Goal: Task Accomplishment & Management: Use online tool/utility

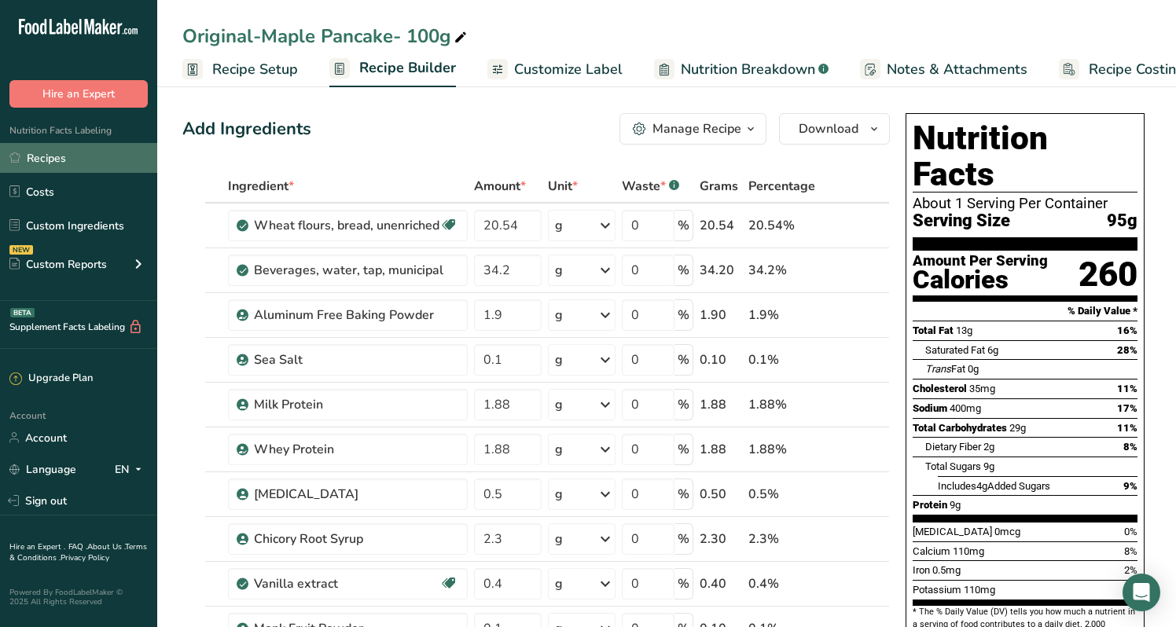
click at [53, 162] on link "Recipes" at bounding box center [78, 158] width 157 height 30
click at [982, 480] on span "4g" at bounding box center [981, 486] width 11 height 12
drag, startPoint x: 954, startPoint y: 462, endPoint x: 943, endPoint y: 462, distance: 11.0
click at [943, 498] on div "Protein 9g" at bounding box center [936, 506] width 48 height 16
click at [956, 499] on span "9g" at bounding box center [954, 505] width 11 height 12
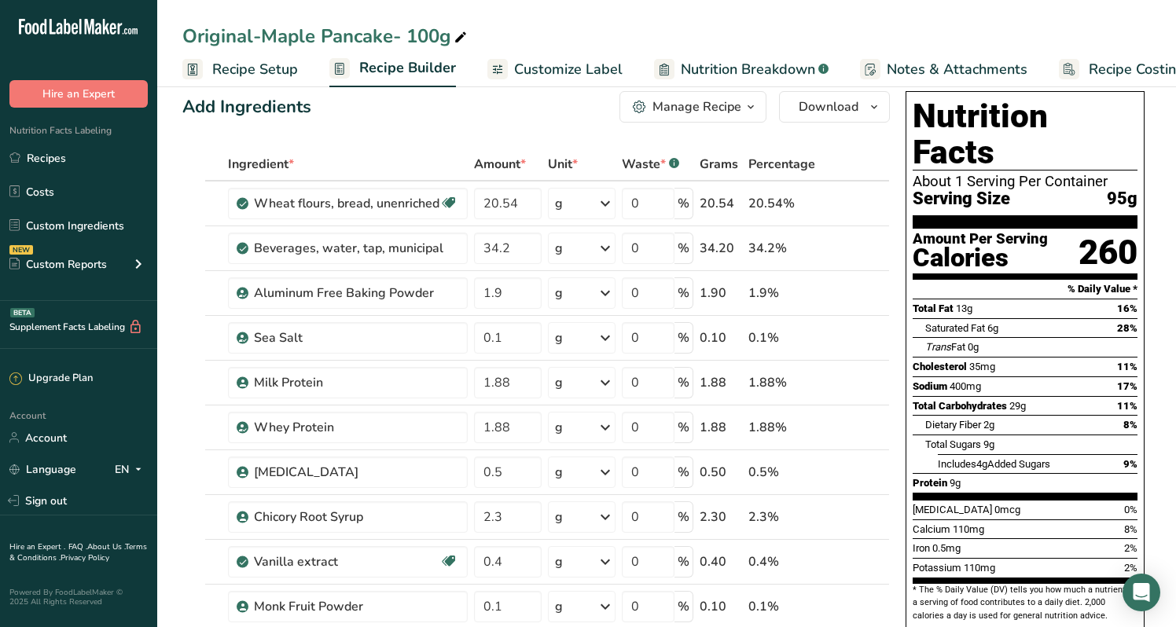
scroll to position [24, 0]
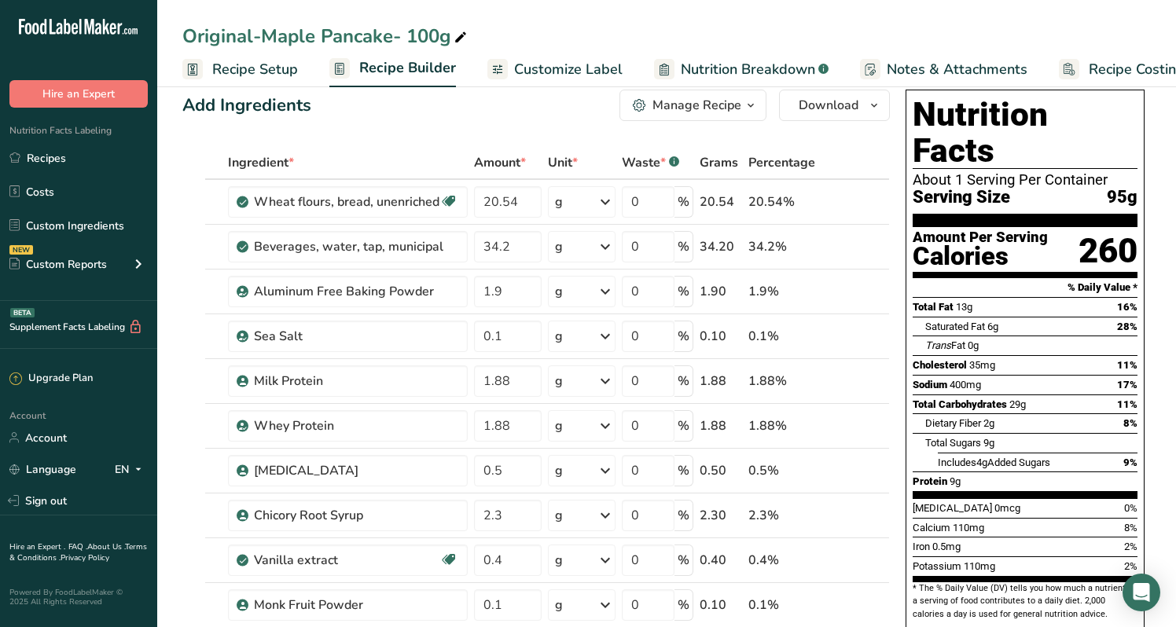
click at [267, 68] on span "Recipe Setup" at bounding box center [255, 69] width 86 height 21
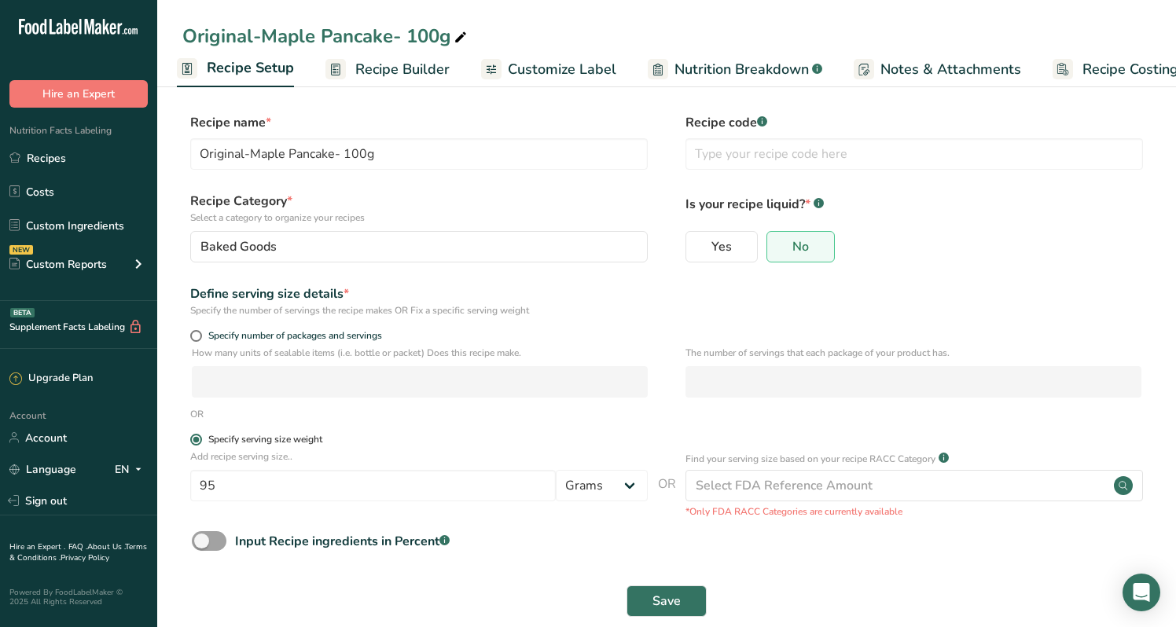
scroll to position [14, 0]
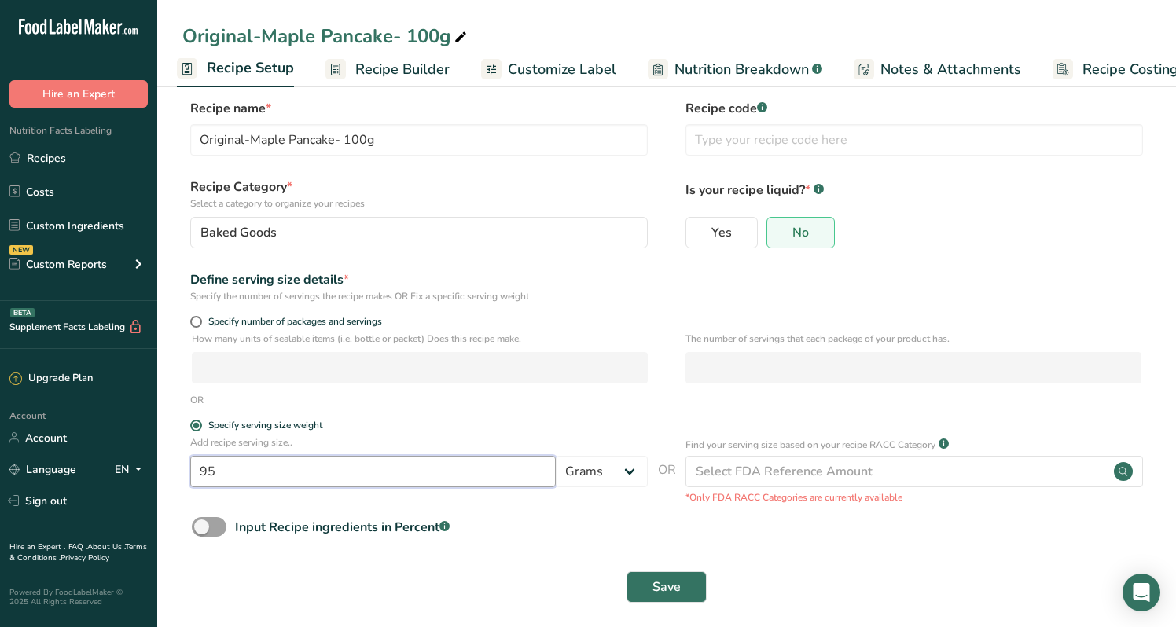
click at [240, 465] on input "95" at bounding box center [372, 471] width 365 height 31
type input "85"
click at [644, 603] on div "Save" at bounding box center [666, 587] width 968 height 50
click at [644, 585] on button "Save" at bounding box center [666, 586] width 80 height 31
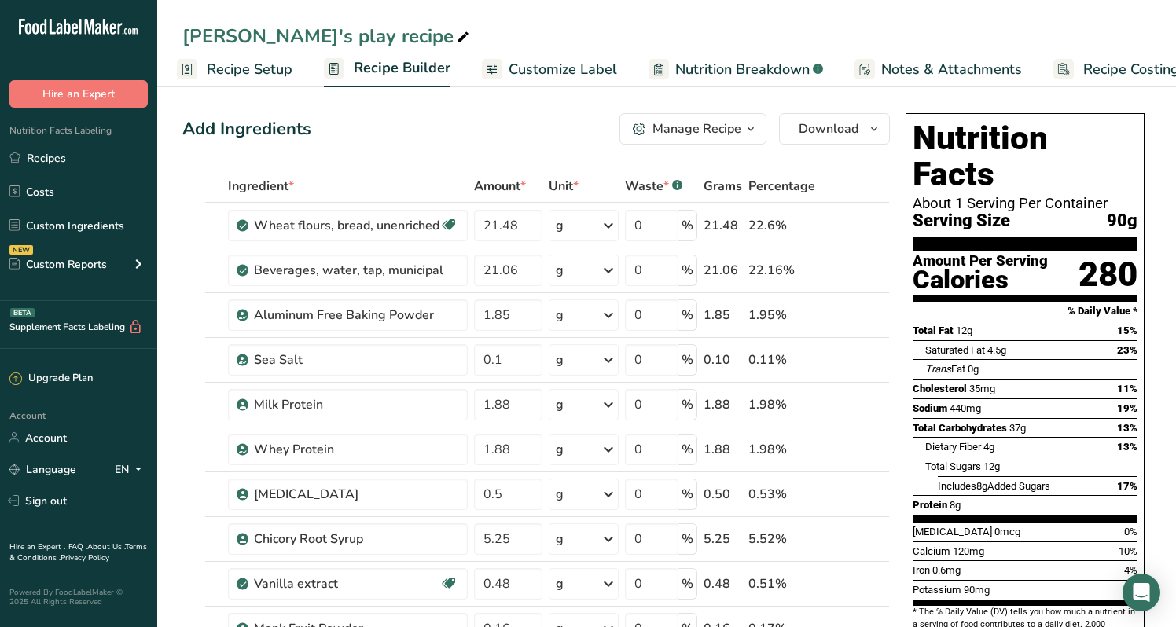
click at [245, 65] on span "Recipe Setup" at bounding box center [250, 69] width 86 height 21
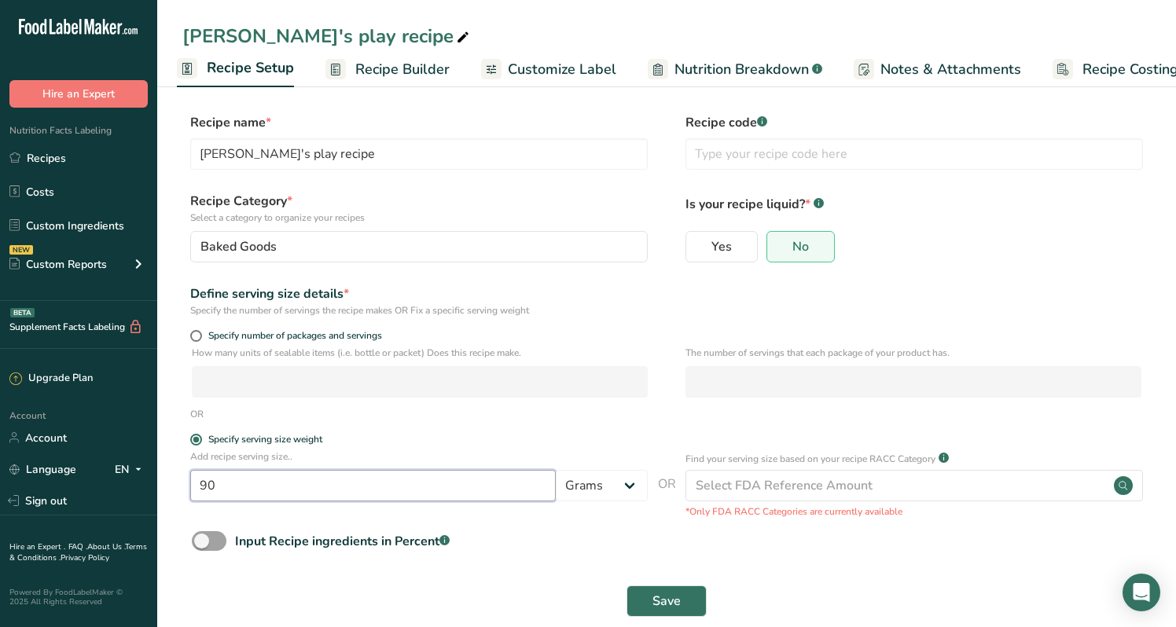
click at [278, 493] on input "90" at bounding box center [372, 485] width 365 height 31
click at [372, 72] on span "Recipe Builder" at bounding box center [402, 69] width 94 height 21
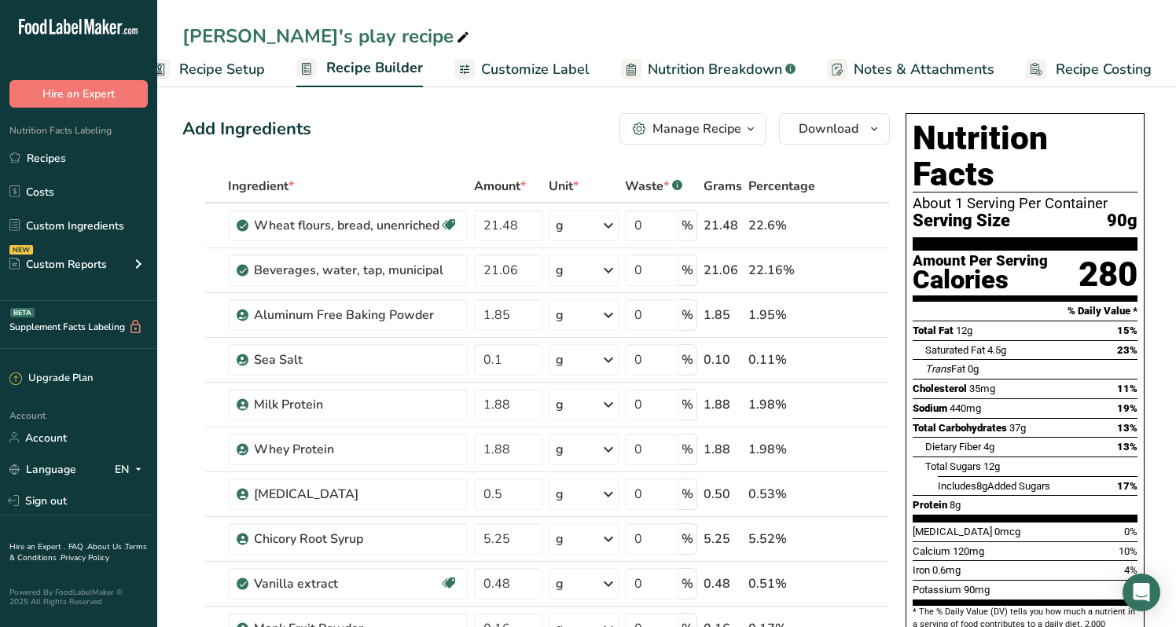
scroll to position [3, 0]
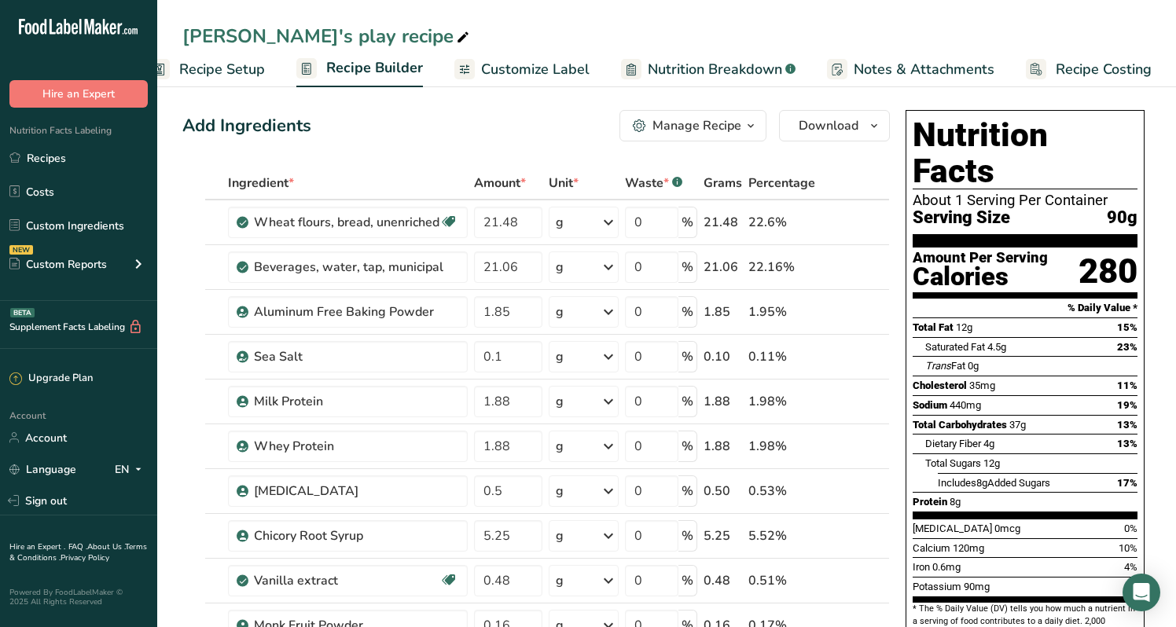
drag, startPoint x: 1012, startPoint y: 311, endPoint x: 982, endPoint y: 311, distance: 29.9
click at [982, 337] on div "Saturated Fat 4.5g 23%" at bounding box center [1031, 347] width 212 height 20
drag, startPoint x: 963, startPoint y: 288, endPoint x: 975, endPoint y: 292, distance: 13.2
click at [975, 318] on div "Total Fat 12g 15%" at bounding box center [1024, 328] width 225 height 20
click at [966, 321] on span "12g" at bounding box center [964, 327] width 17 height 12
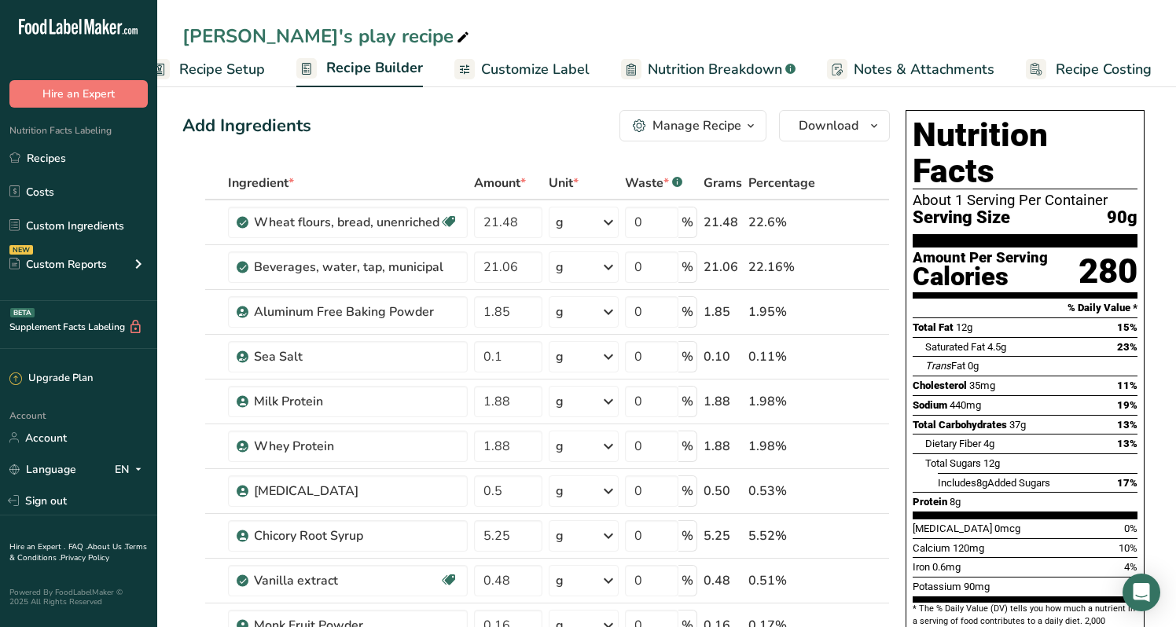
click at [995, 341] on span "4.5g" at bounding box center [996, 347] width 19 height 12
click at [1015, 419] on span "37g" at bounding box center [1017, 425] width 17 height 12
click at [987, 438] on span "4g" at bounding box center [988, 444] width 11 height 12
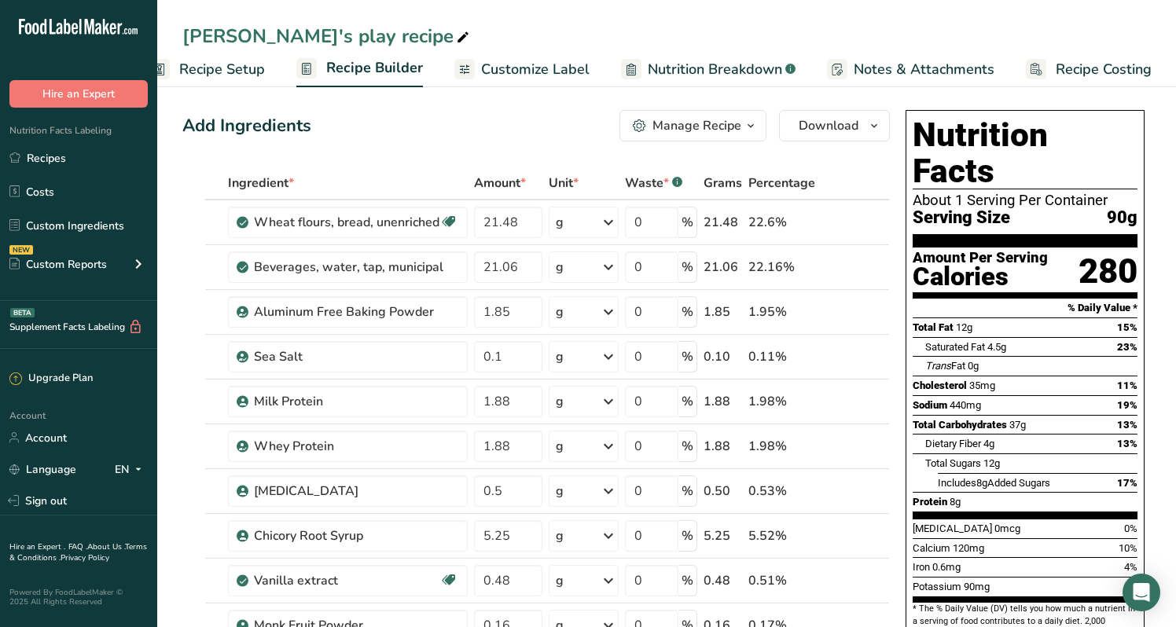
click at [987, 438] on span "4g" at bounding box center [988, 444] width 11 height 12
click at [993, 457] on span "12g" at bounding box center [991, 463] width 17 height 12
click at [953, 494] on div "Protein 8g" at bounding box center [936, 502] width 48 height 16
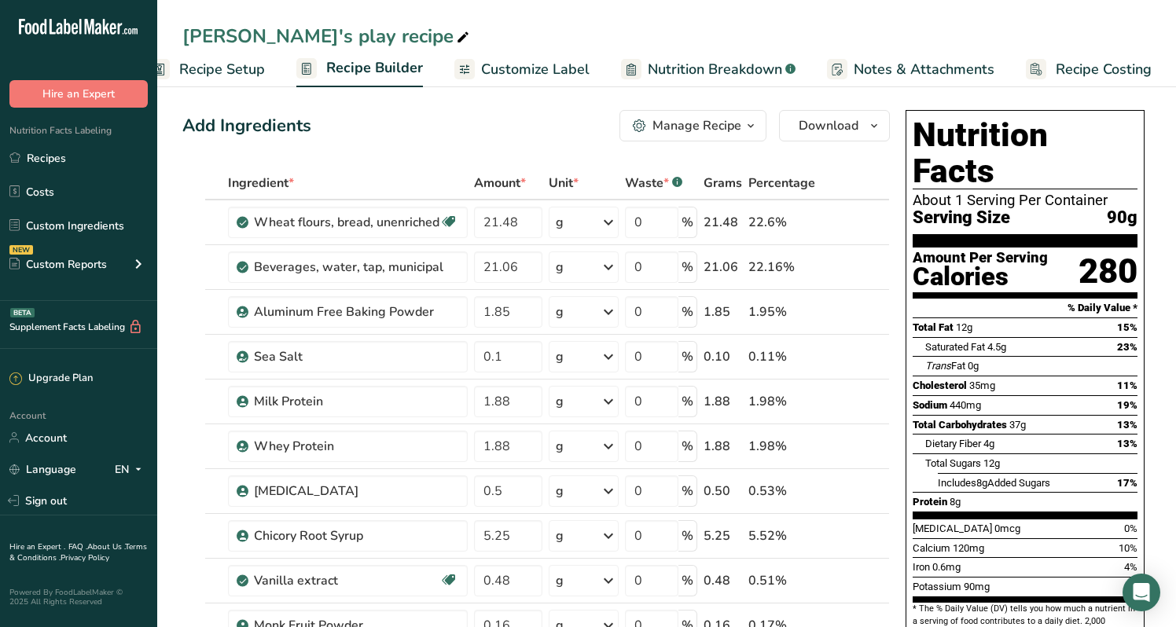
click at [247, 73] on span "Recipe Setup" at bounding box center [222, 69] width 86 height 21
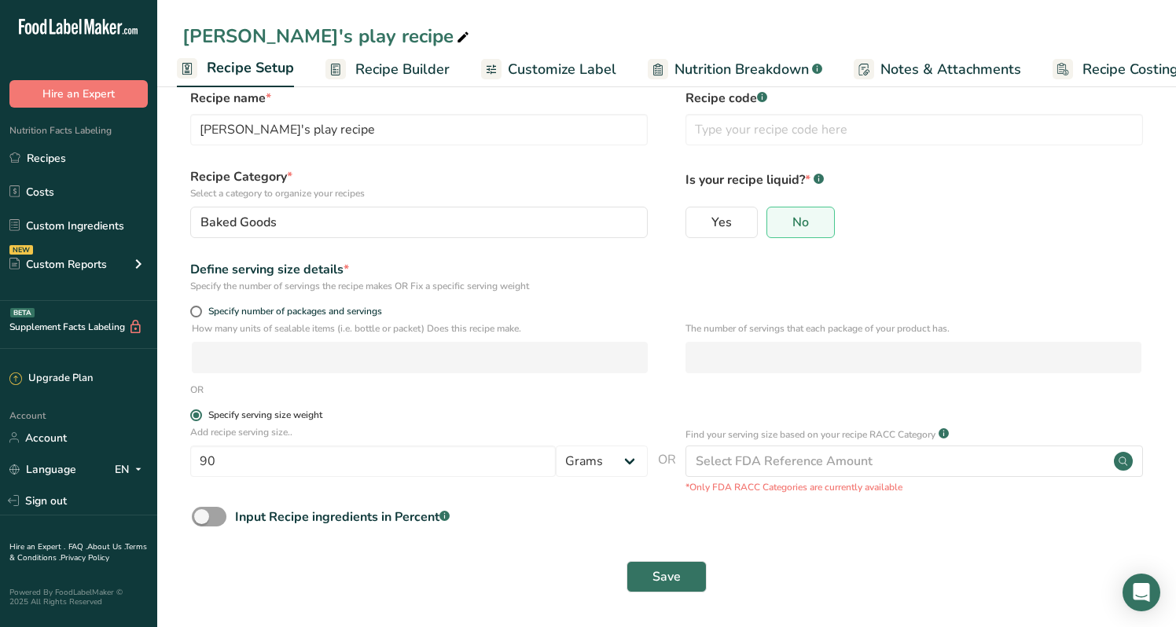
scroll to position [24, 0]
click at [280, 450] on input "90" at bounding box center [372, 461] width 365 height 31
click at [292, 457] on input "90" at bounding box center [372, 461] width 365 height 31
type input "95"
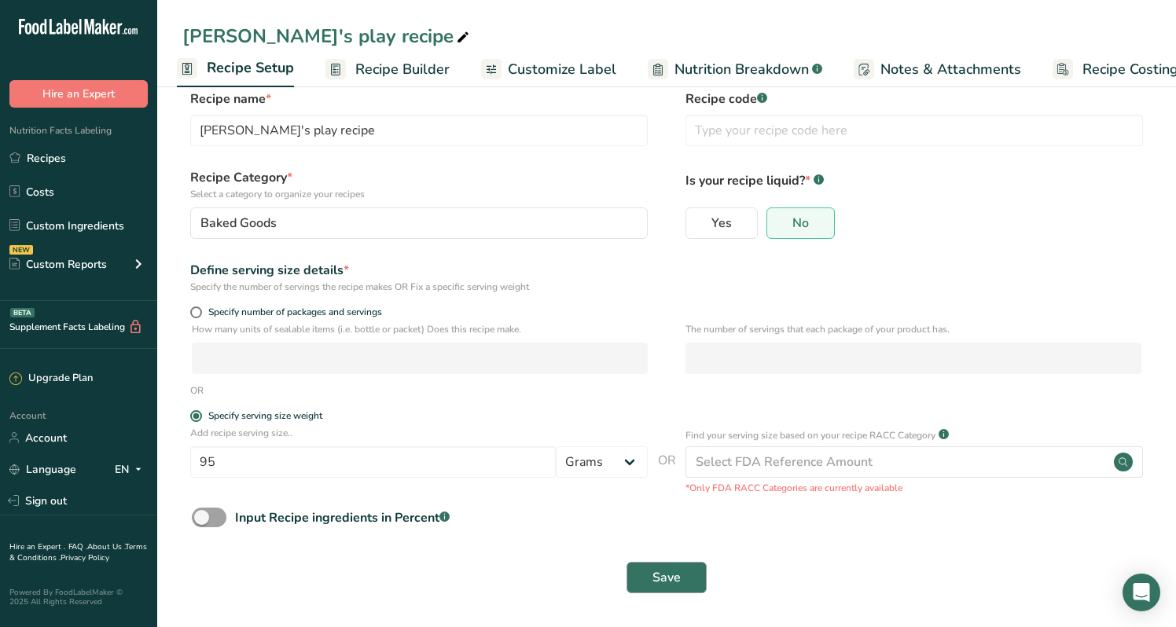
click at [646, 571] on button "Save" at bounding box center [666, 577] width 80 height 31
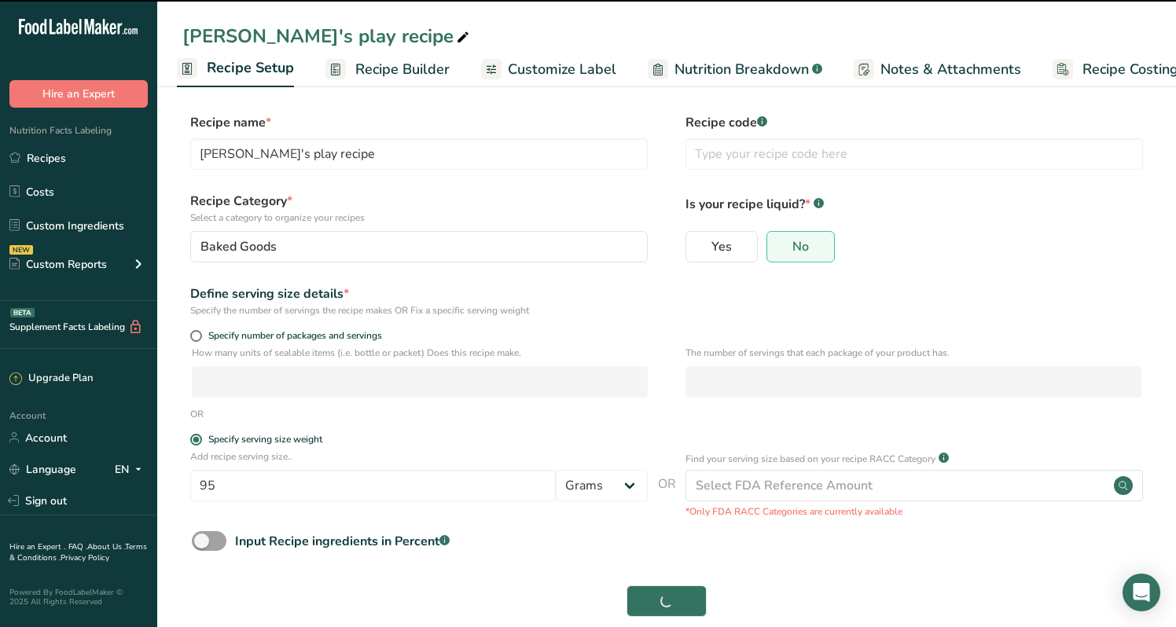
scroll to position [-2, 0]
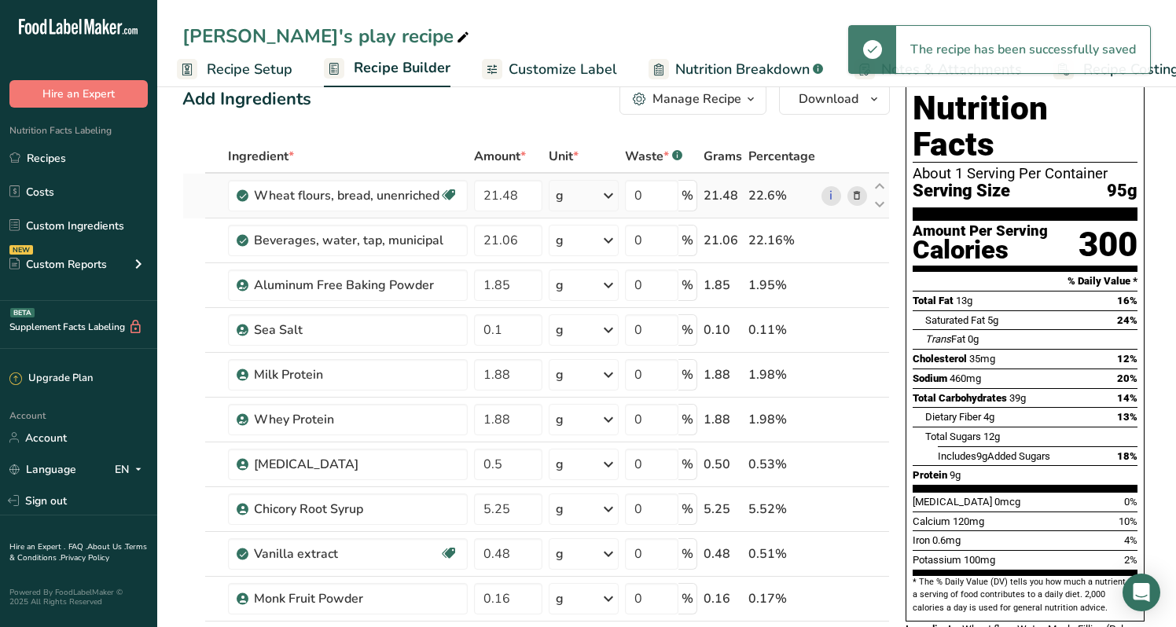
scroll to position [35, 0]
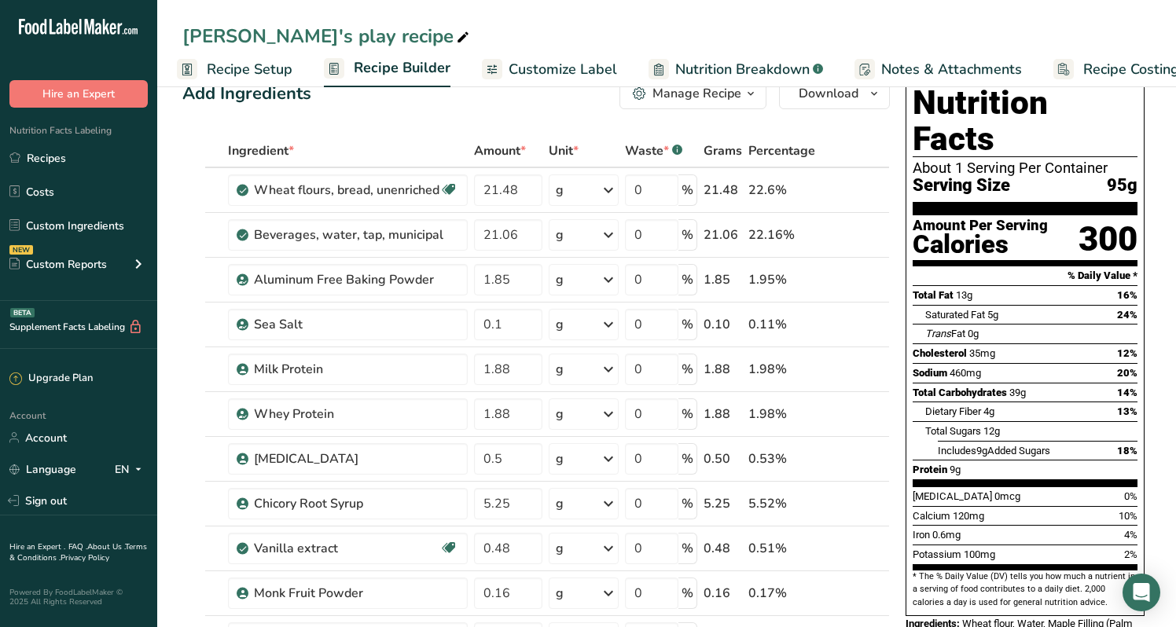
drag, startPoint x: 1026, startPoint y: 350, endPoint x: 1007, endPoint y: 350, distance: 18.9
click at [1007, 385] on div "Total Carbohydrates 39g" at bounding box center [968, 393] width 113 height 16
drag, startPoint x: 993, startPoint y: 372, endPoint x: 980, endPoint y: 372, distance: 13.4
click at [980, 404] on div "Dietary Fiber 4g" at bounding box center [959, 412] width 69 height 16
click at [979, 326] on div "Trans Fat 0g" at bounding box center [951, 334] width 53 height 16
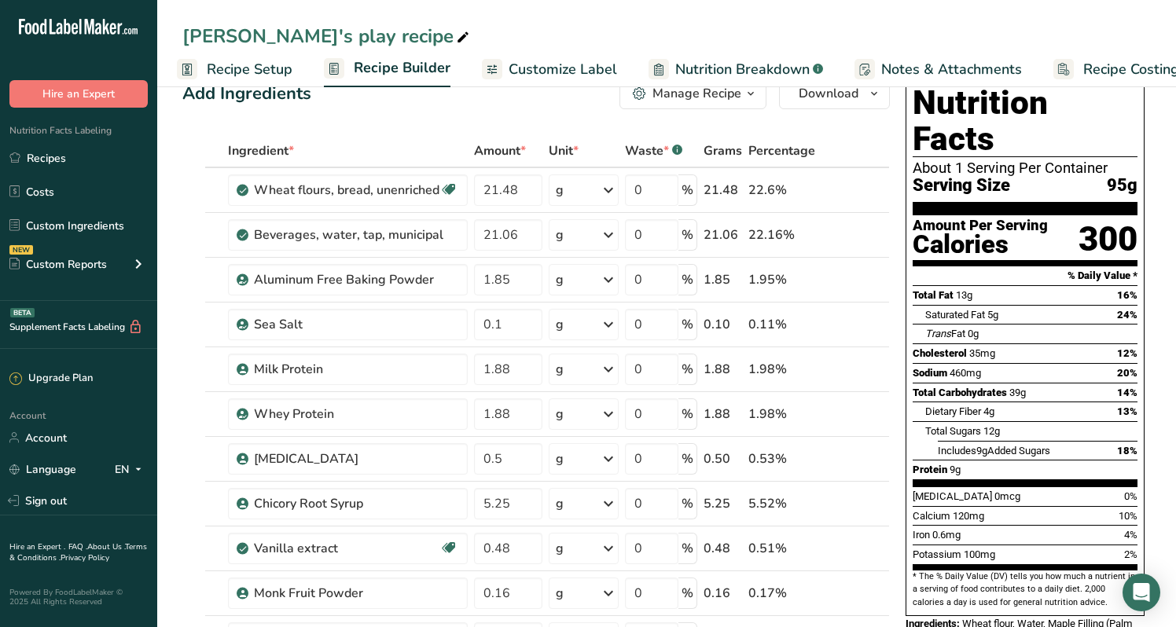
drag, startPoint x: 997, startPoint y: 369, endPoint x: 976, endPoint y: 369, distance: 20.4
click at [976, 404] on div "Dietary Fiber 4g" at bounding box center [959, 412] width 69 height 16
click at [990, 406] on span "4g" at bounding box center [988, 412] width 11 height 12
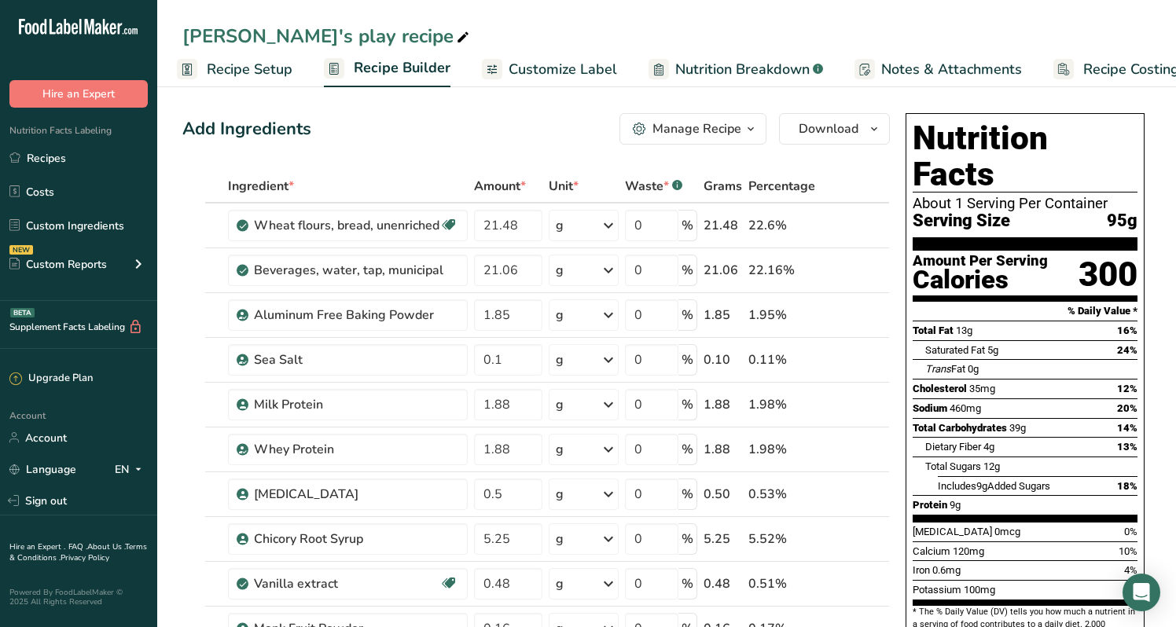
scroll to position [0, 0]
drag, startPoint x: 1026, startPoint y: 385, endPoint x: 1005, endPoint y: 383, distance: 21.4
click at [1005, 420] on div "Total Carbohydrates 39g" at bounding box center [968, 428] width 113 height 16
click at [1005, 422] on span "Total Carbohydrates" at bounding box center [959, 428] width 94 height 12
click at [262, 73] on span "Recipe Setup" at bounding box center [250, 69] width 86 height 21
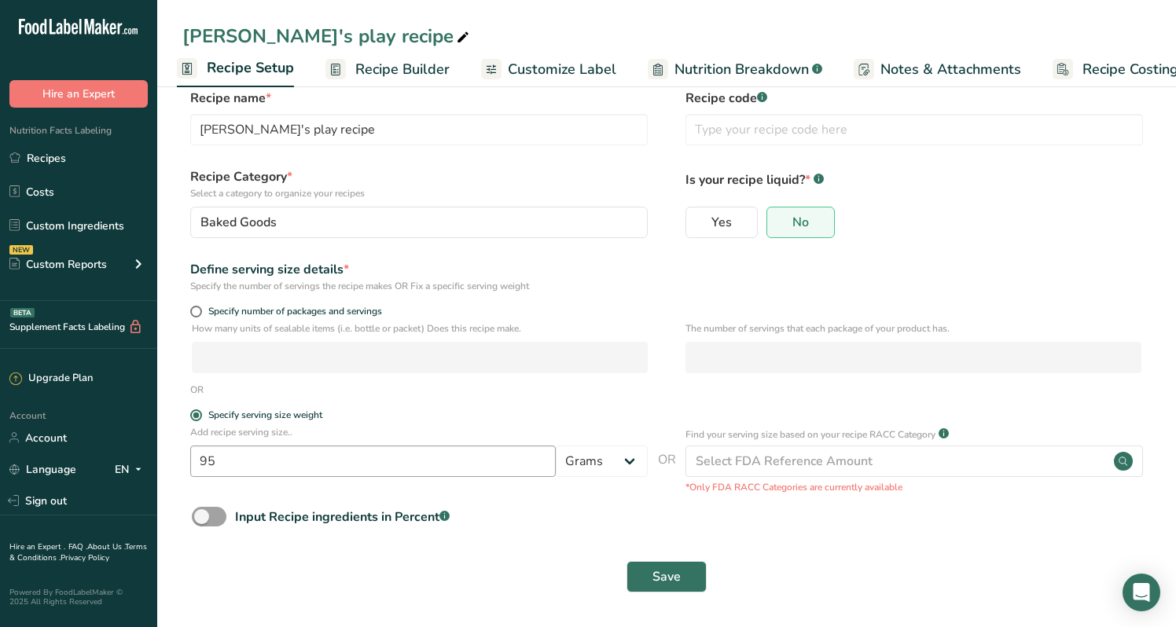
scroll to position [24, 0]
click at [245, 456] on input "95" at bounding box center [372, 461] width 365 height 31
type input "85"
click at [681, 578] on button "Save" at bounding box center [666, 577] width 80 height 31
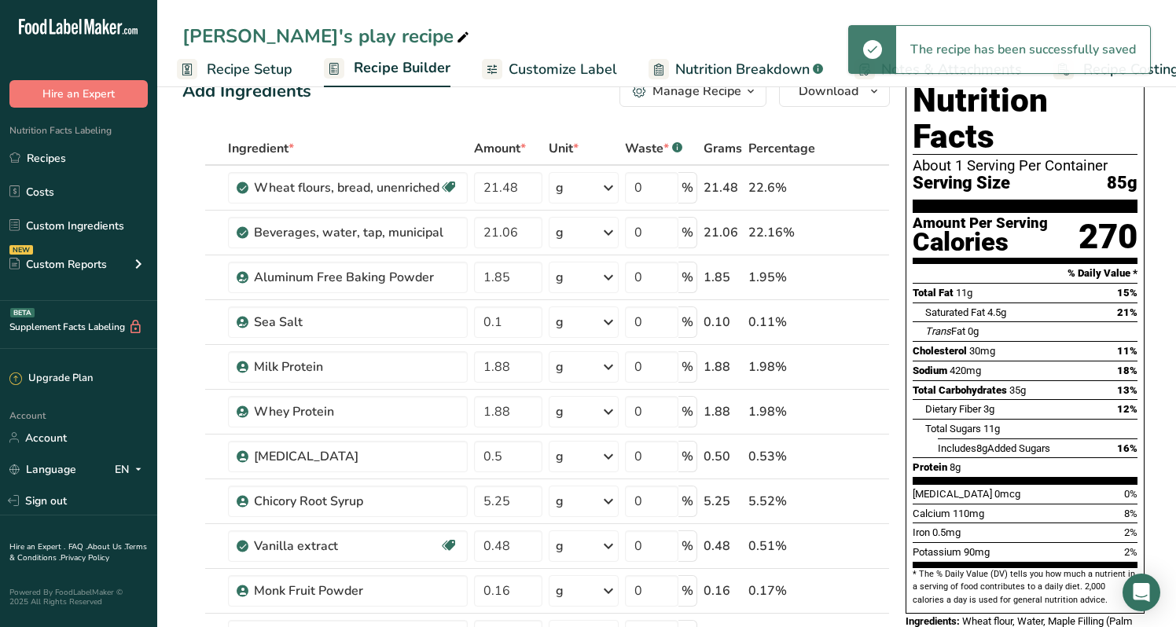
scroll to position [72, 0]
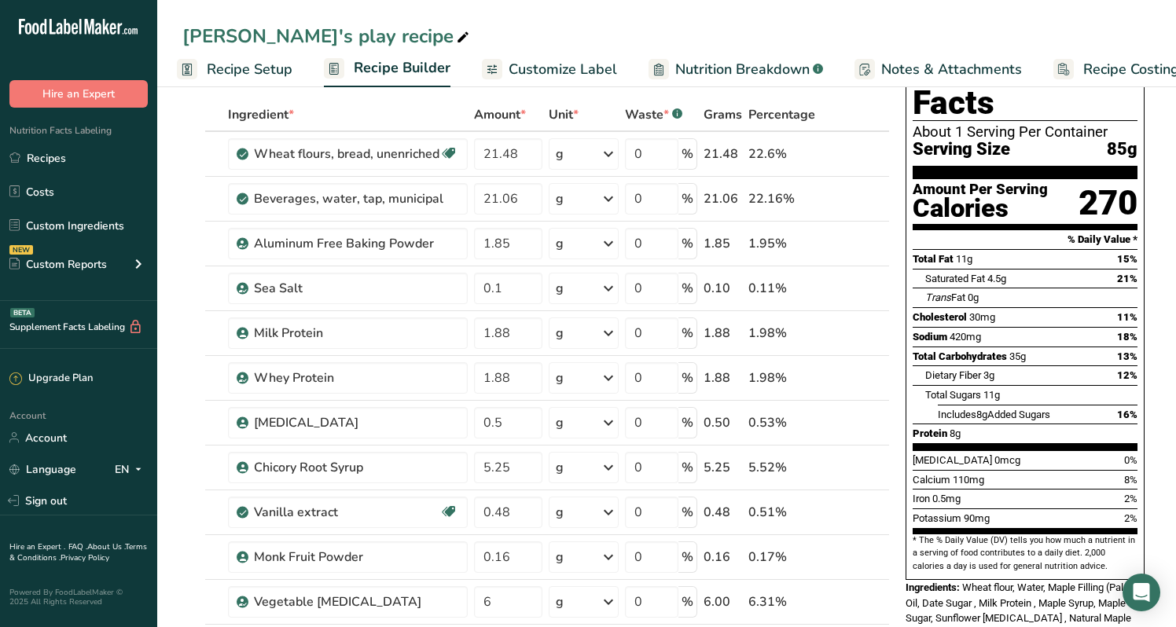
drag, startPoint x: 1028, startPoint y: 317, endPoint x: 1008, endPoint y: 317, distance: 19.6
click at [1008, 347] on div "Total Carbohydrates 35g 13%" at bounding box center [1024, 357] width 225 height 20
click at [1022, 351] on span "35g" at bounding box center [1017, 357] width 17 height 12
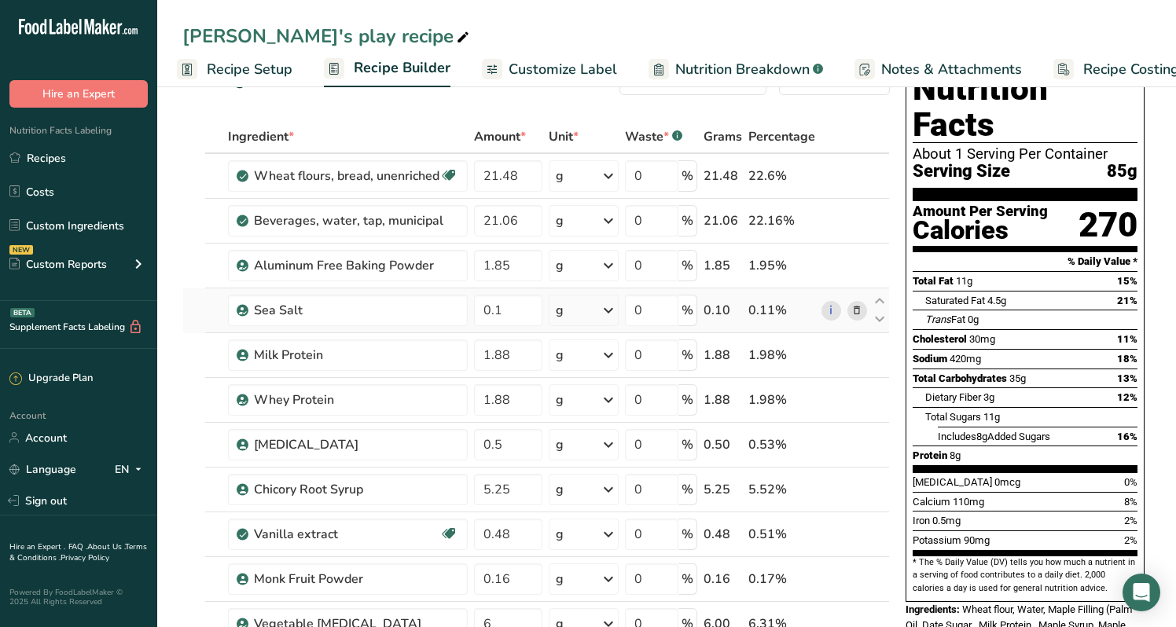
scroll to position [57, 0]
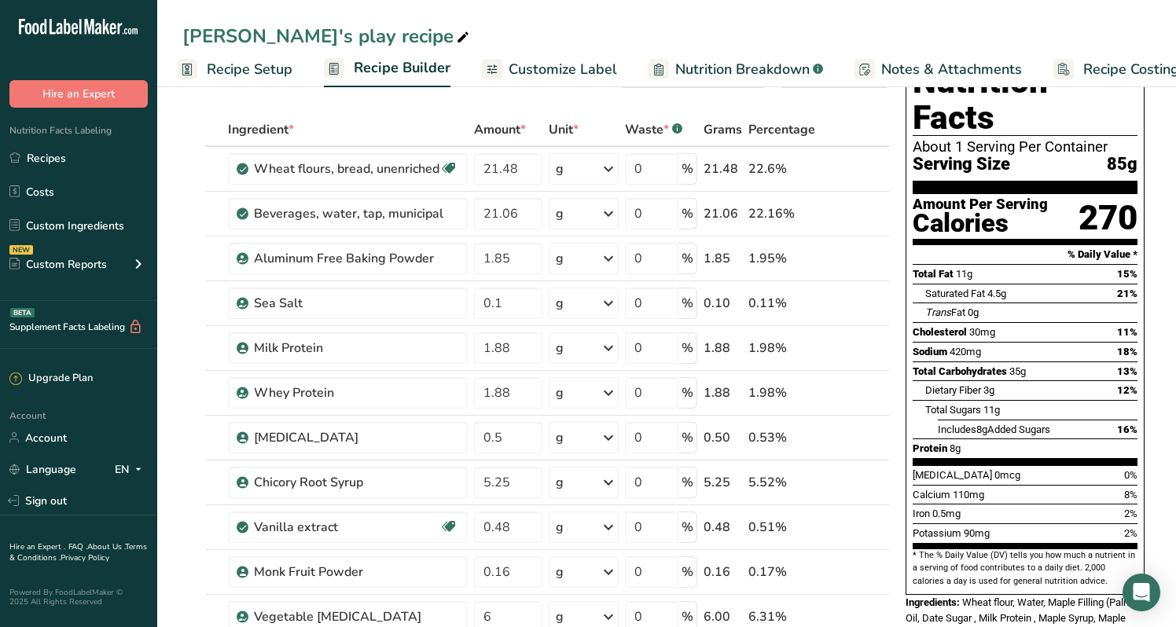
click at [992, 384] on span "3g" at bounding box center [988, 390] width 11 height 12
click at [1019, 380] on div "Dietary Fiber 3g 12%" at bounding box center [1031, 390] width 212 height 20
click at [223, 57] on link "Recipe Setup" at bounding box center [235, 69] width 116 height 35
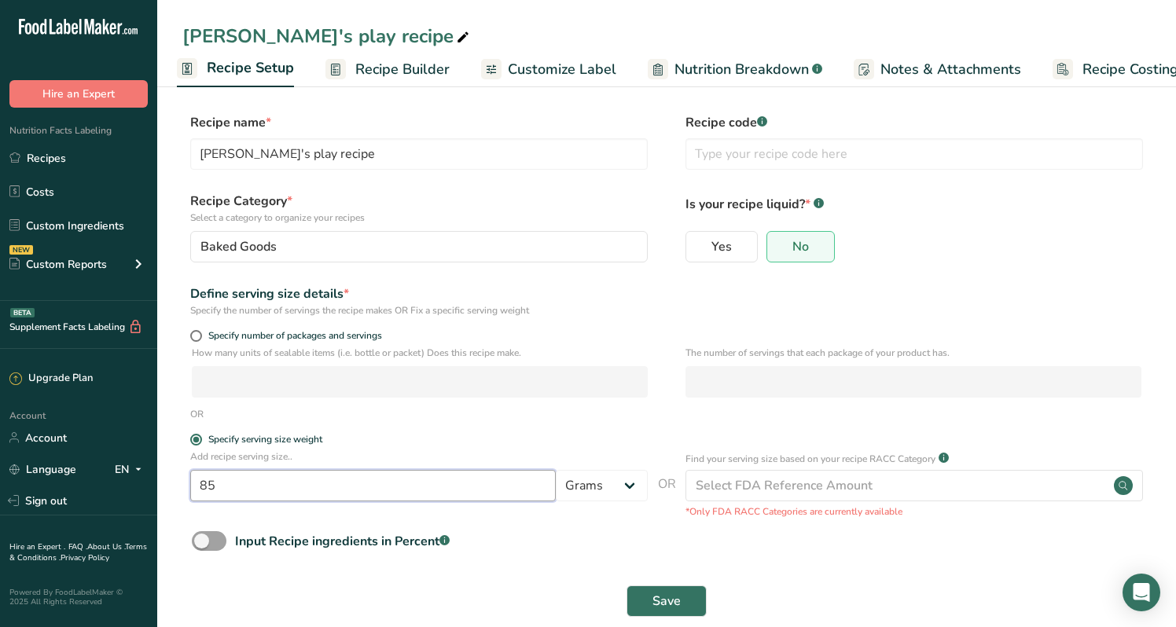
click at [266, 493] on input "85" at bounding box center [372, 485] width 365 height 31
type input "75"
click at [657, 576] on div "Save" at bounding box center [666, 601] width 968 height 50
click at [657, 592] on span "Save" at bounding box center [666, 601] width 28 height 19
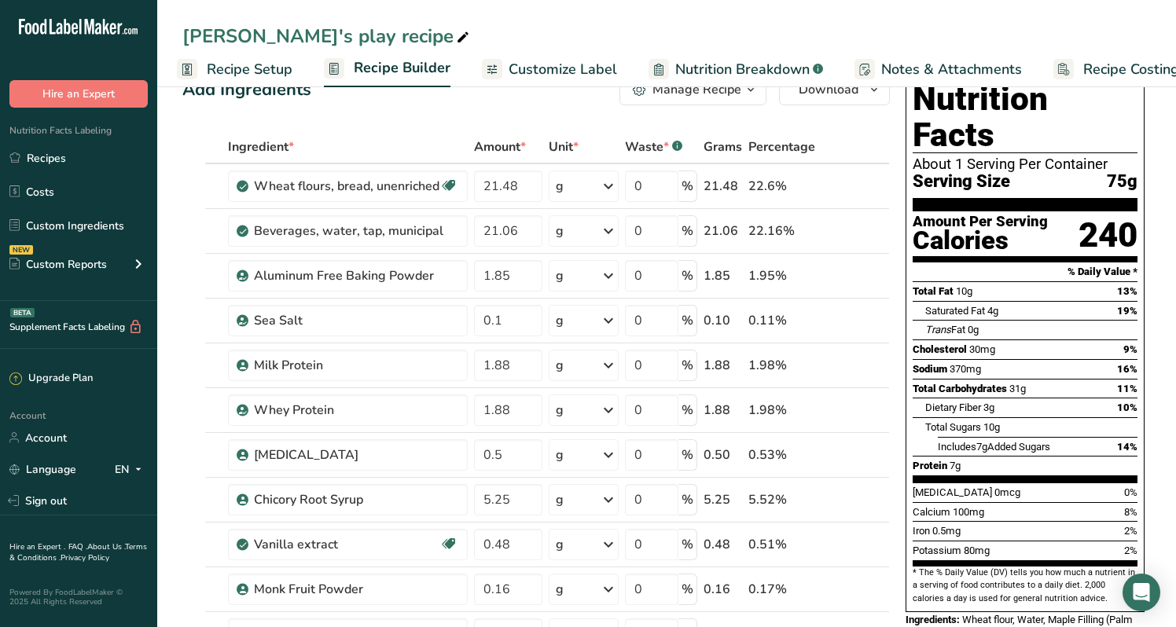
scroll to position [42, 0]
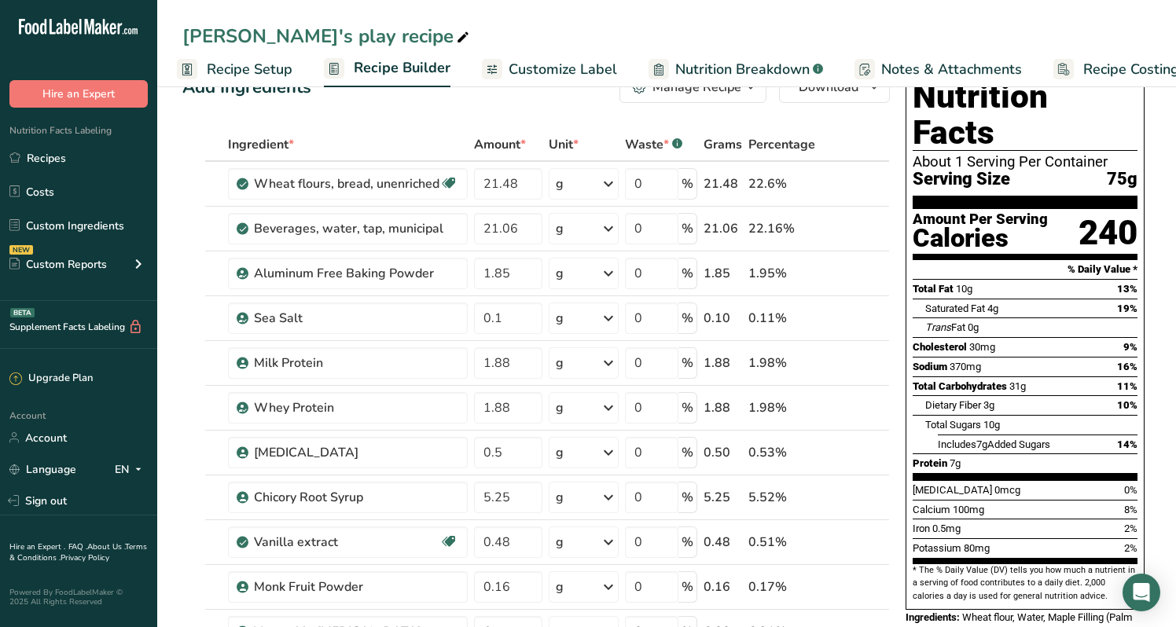
drag, startPoint x: 1033, startPoint y: 345, endPoint x: 988, endPoint y: 345, distance: 44.8
click at [988, 376] on div "Total Carbohydrates 31g 11%" at bounding box center [1024, 386] width 225 height 20
click at [1004, 395] on div "Dietary Fiber 3g 10%" at bounding box center [1031, 405] width 212 height 20
click at [984, 398] on div "Dietary Fiber 3g" at bounding box center [959, 406] width 69 height 16
drag, startPoint x: 960, startPoint y: 419, endPoint x: 938, endPoint y: 419, distance: 22.0
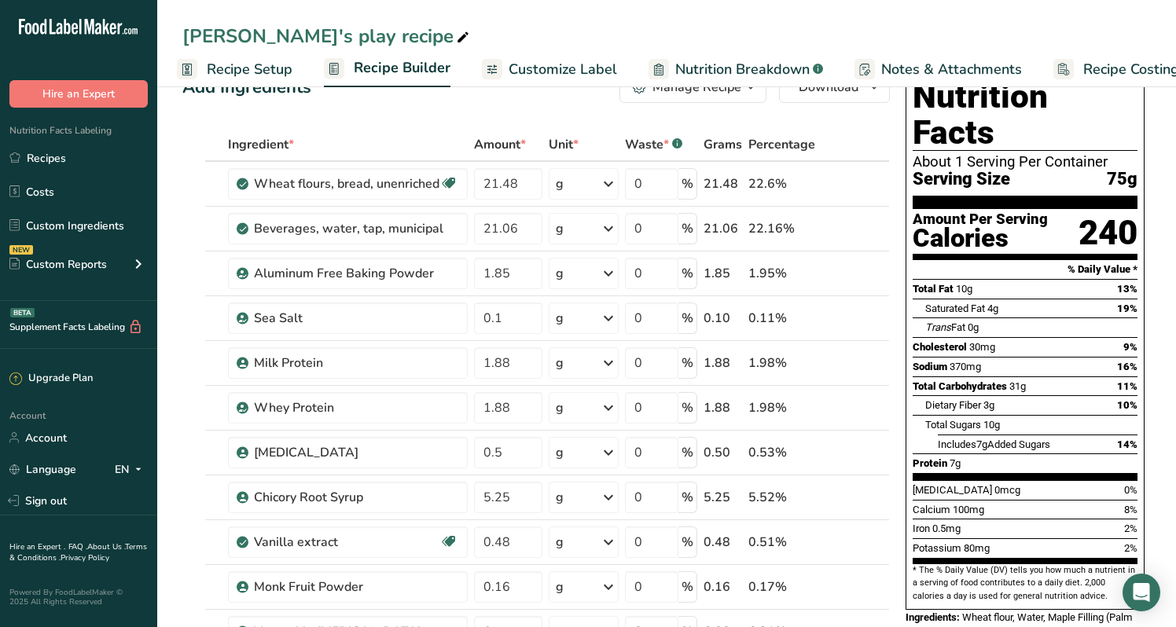
click at [938, 456] on div "Protein 7g" at bounding box center [936, 464] width 48 height 16
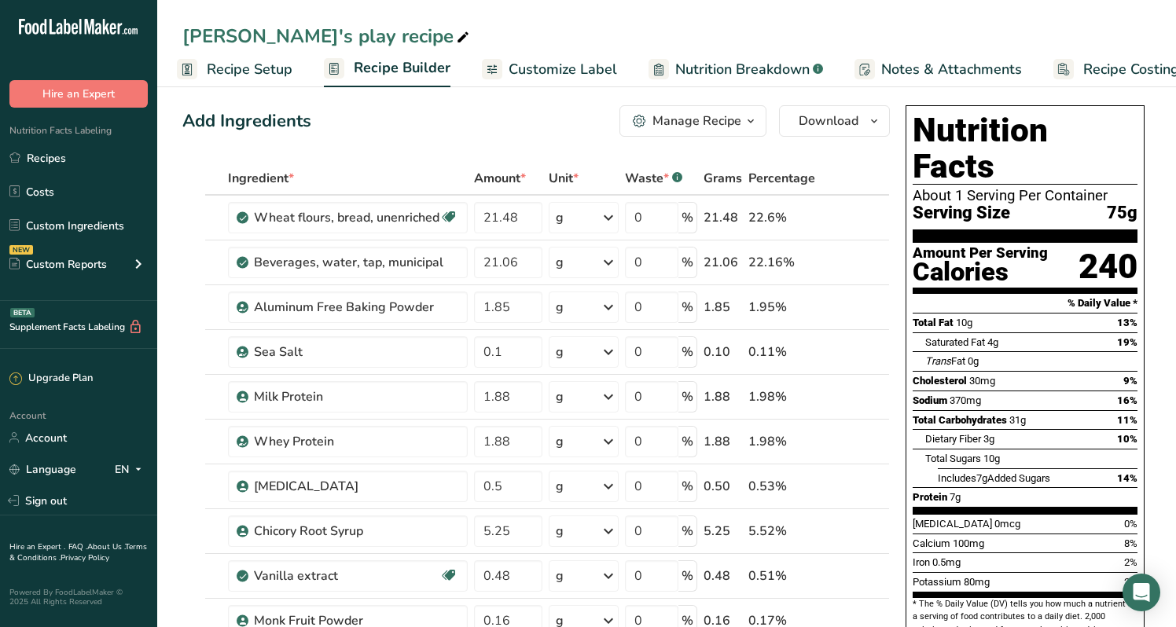
scroll to position [0, 0]
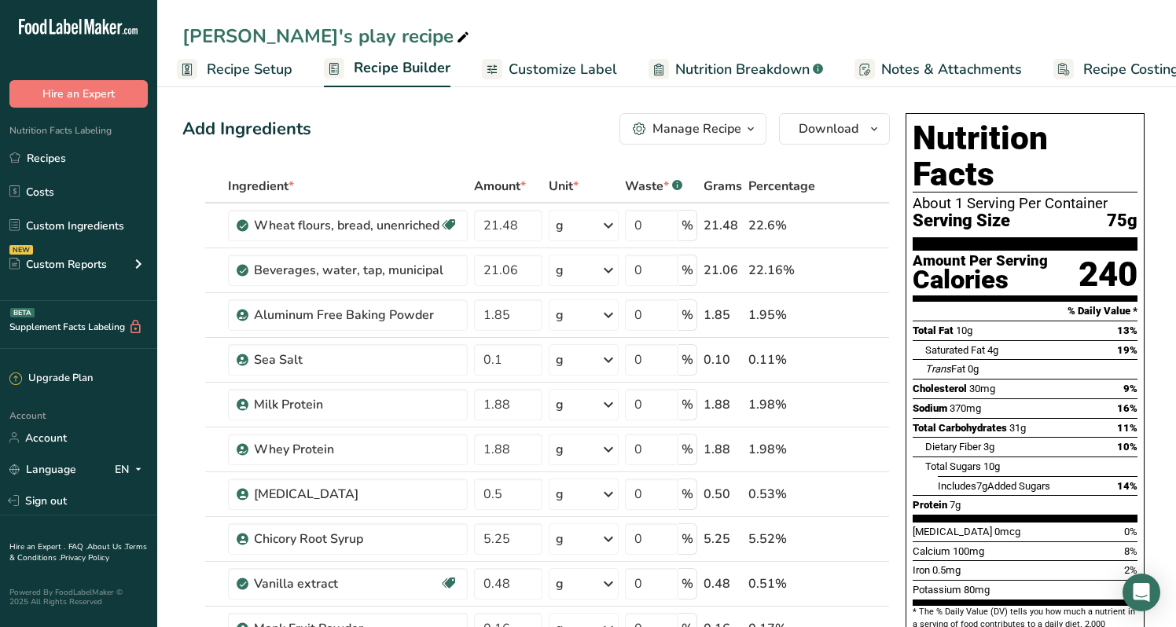
click at [240, 77] on span "Recipe Setup" at bounding box center [250, 69] width 86 height 21
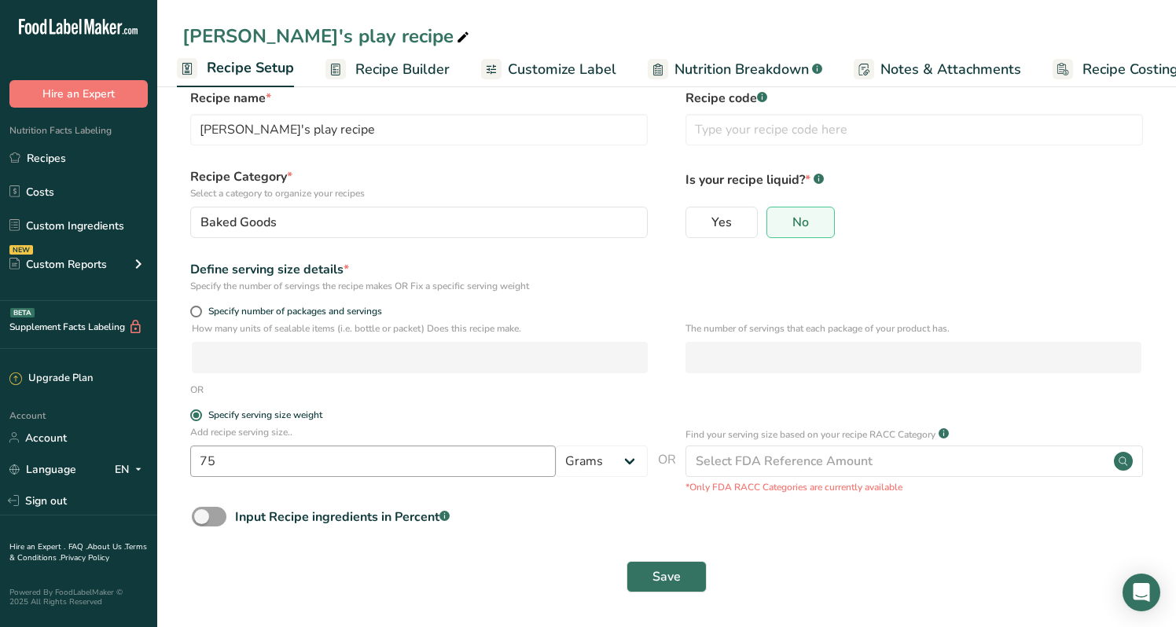
scroll to position [24, 0]
click at [246, 464] on input "75" at bounding box center [372, 461] width 365 height 31
type input "85"
click at [659, 584] on span "Save" at bounding box center [666, 577] width 28 height 19
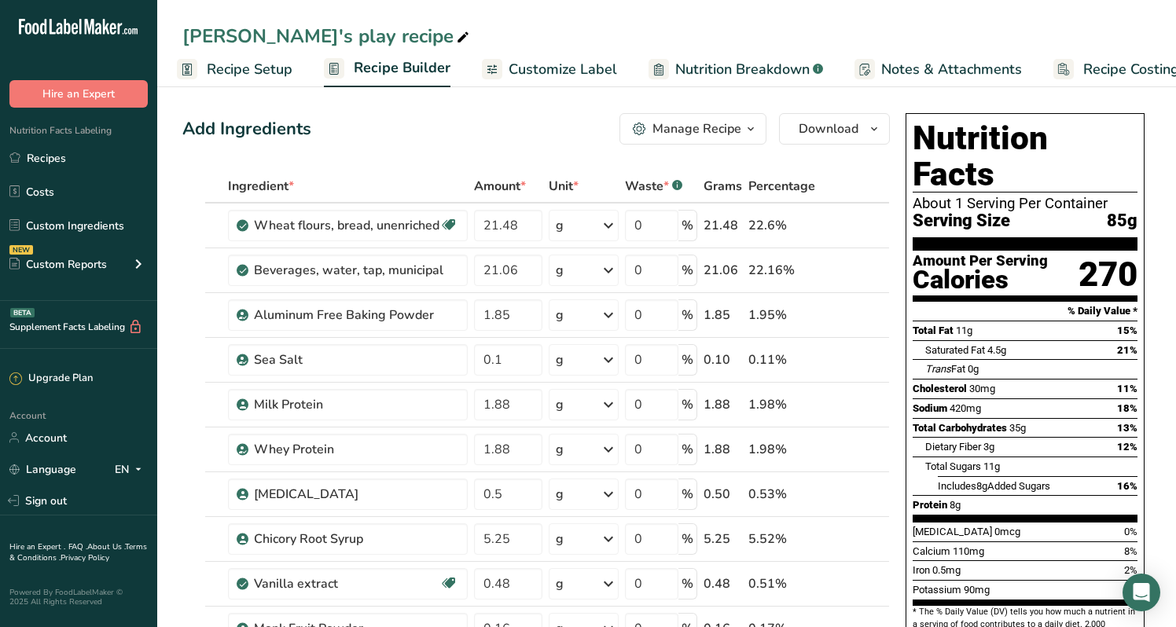
click at [259, 68] on span "Recipe Setup" at bounding box center [250, 69] width 86 height 21
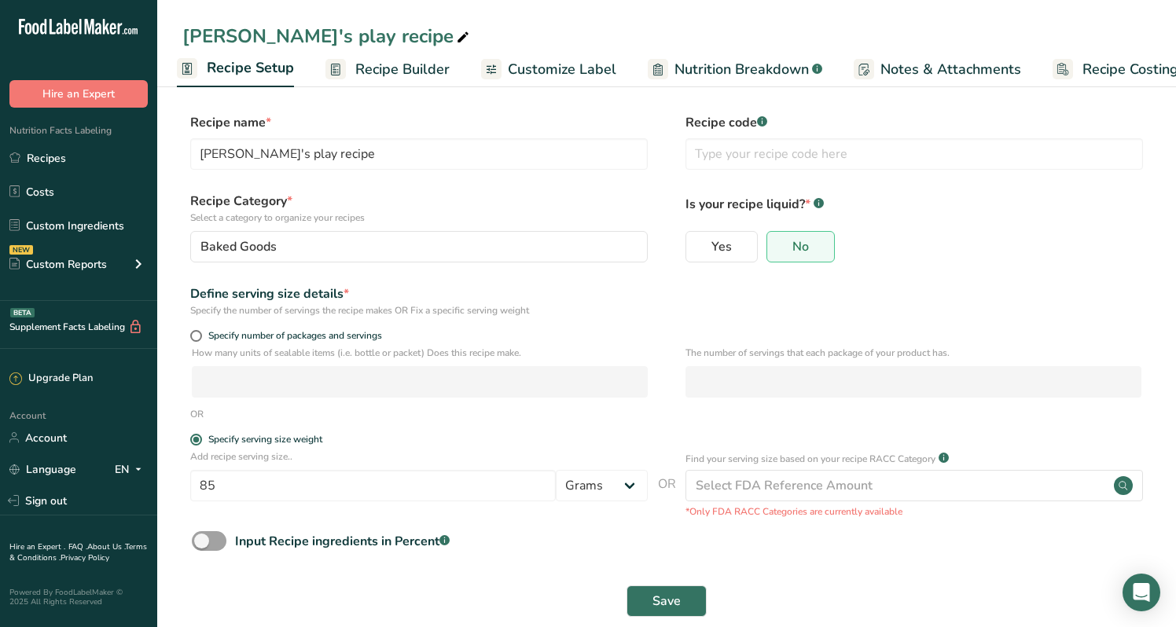
click at [390, 61] on span "Recipe Builder" at bounding box center [402, 69] width 94 height 21
